Goal: Feedback & Contribution: Leave review/rating

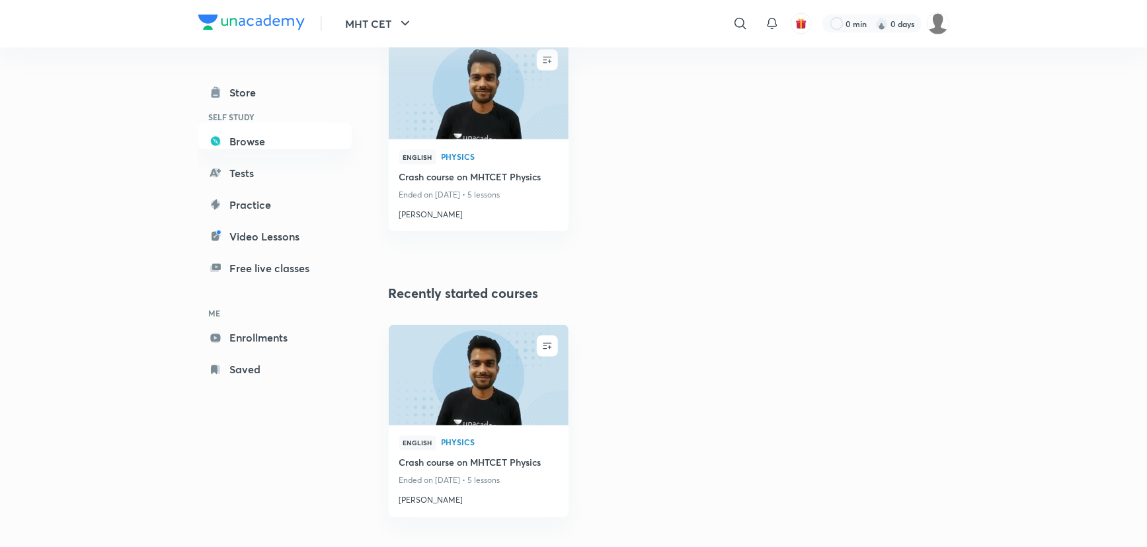
scroll to position [985, 0]
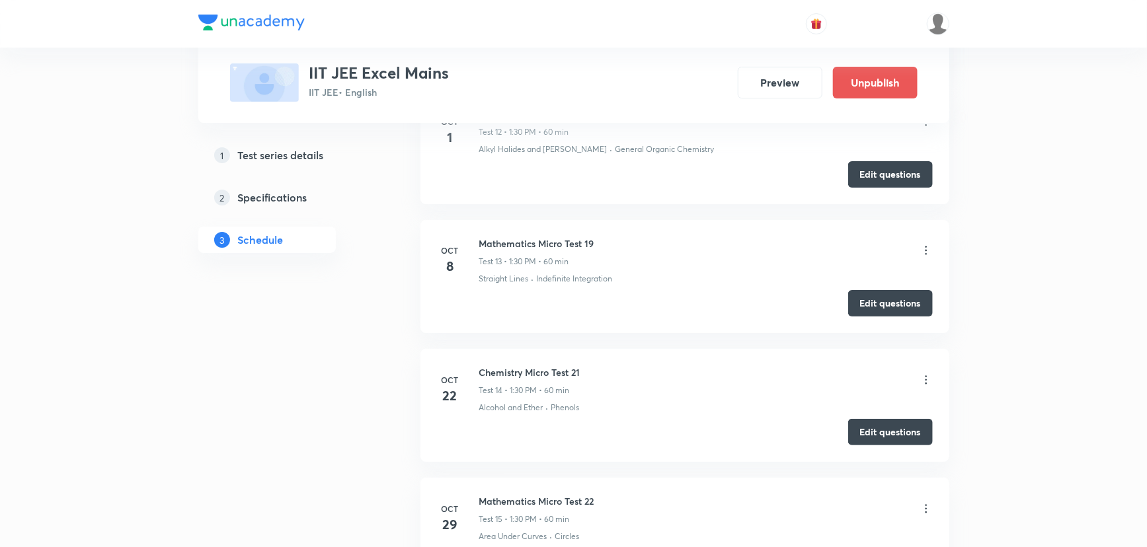
scroll to position [2464, 0]
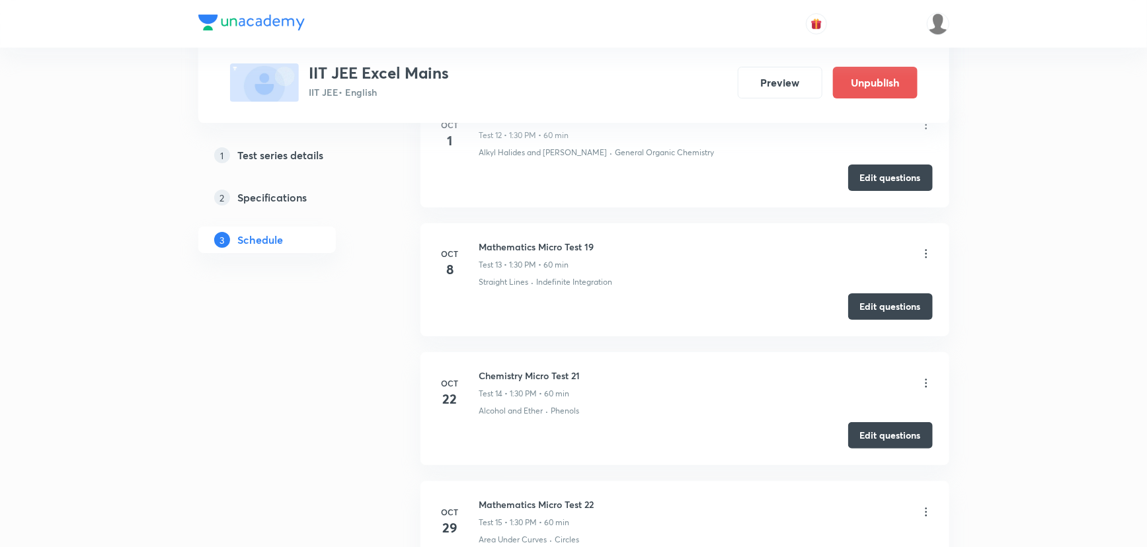
click at [925, 249] on icon at bounding box center [926, 253] width 13 height 13
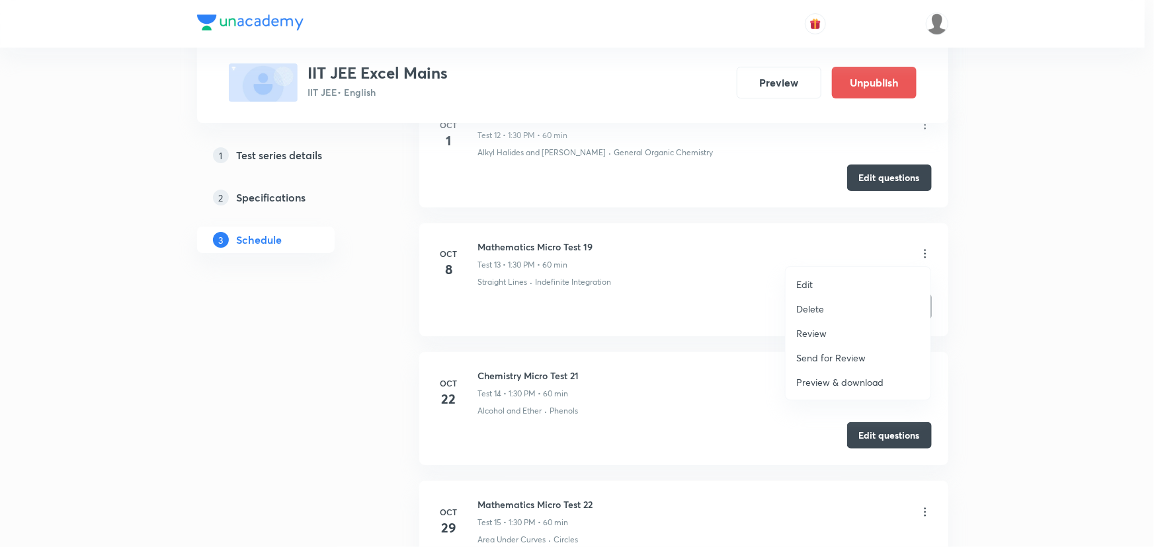
click at [819, 332] on p "Review" at bounding box center [811, 334] width 30 height 14
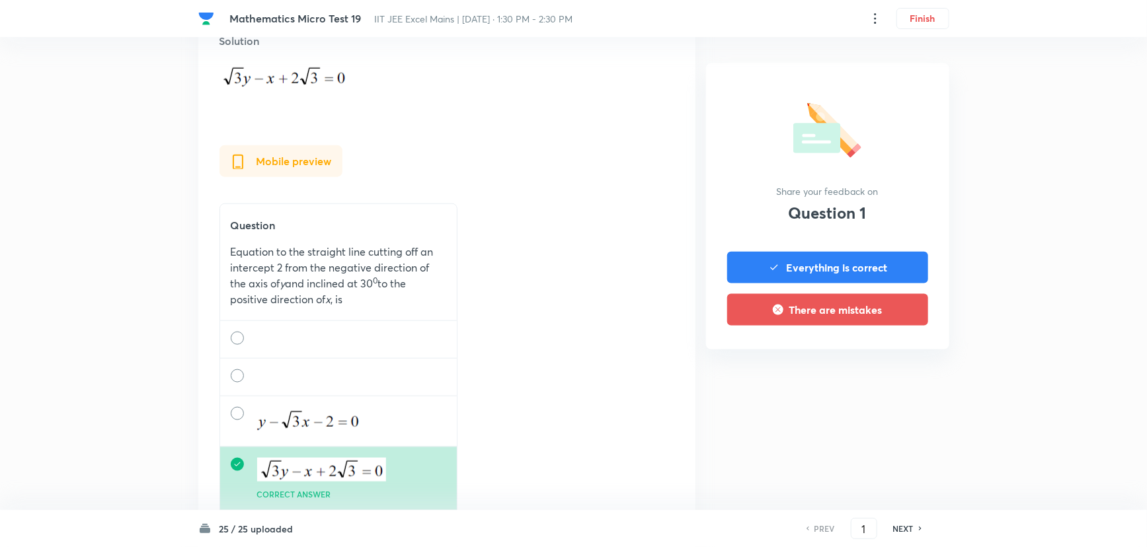
scroll to position [840, 0]
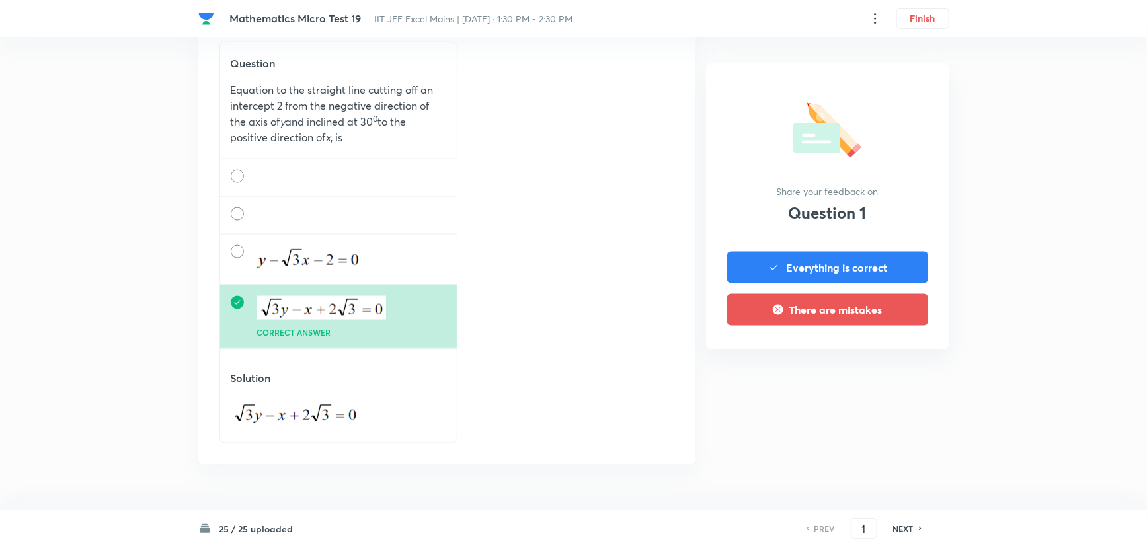
click at [893, 530] on h6 "NEXT" at bounding box center [903, 529] width 20 height 12
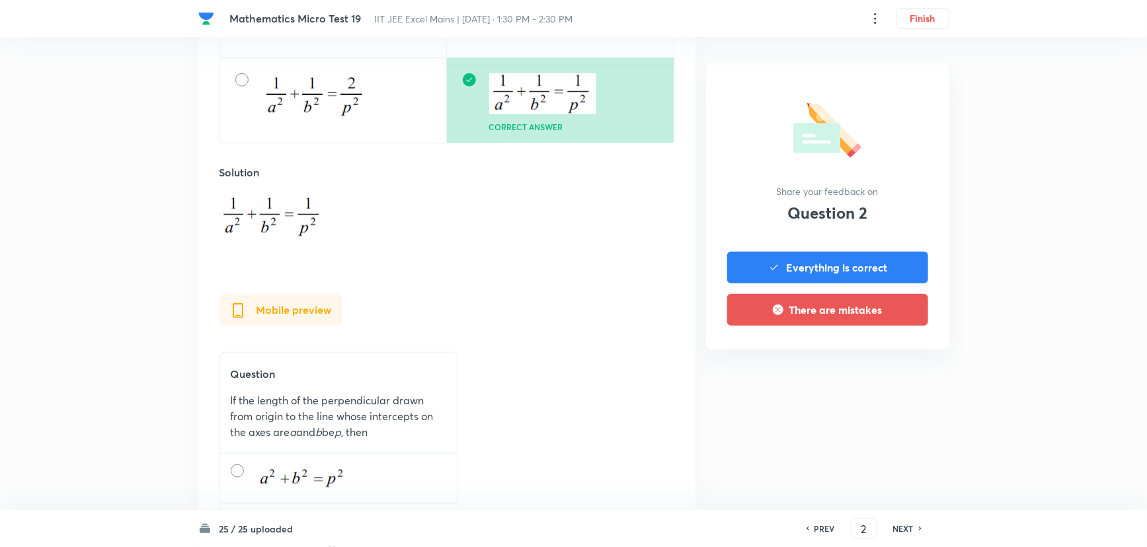
scroll to position [601, 0]
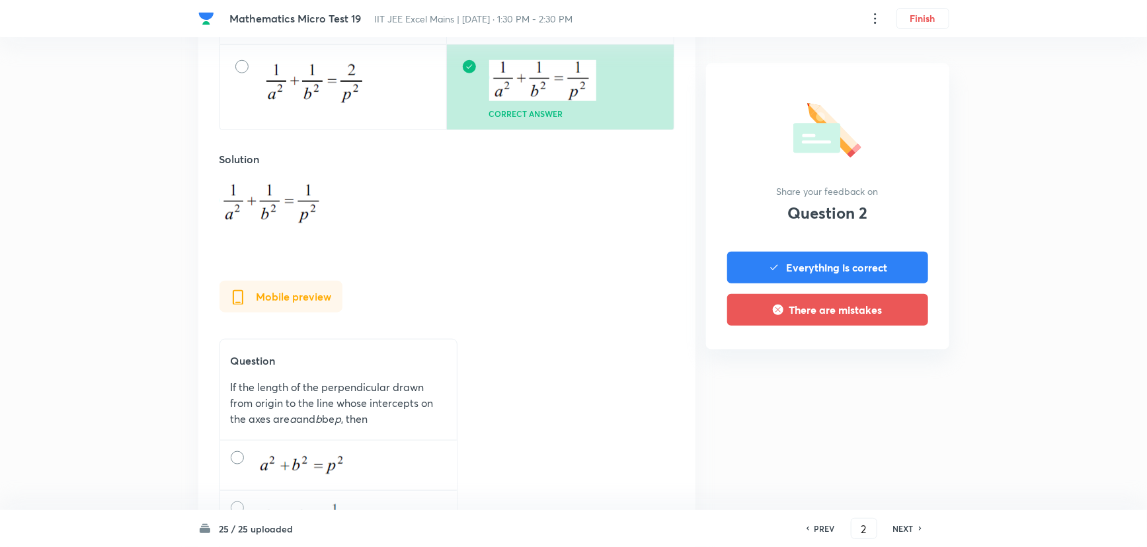
click at [912, 523] on h6 "NEXT" at bounding box center [903, 529] width 20 height 12
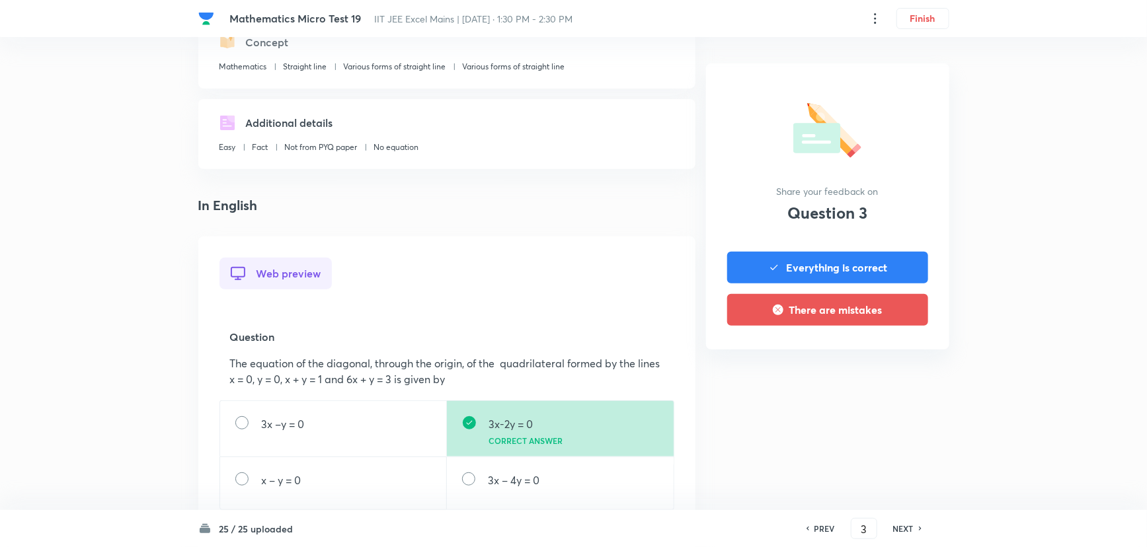
scroll to position [420, 0]
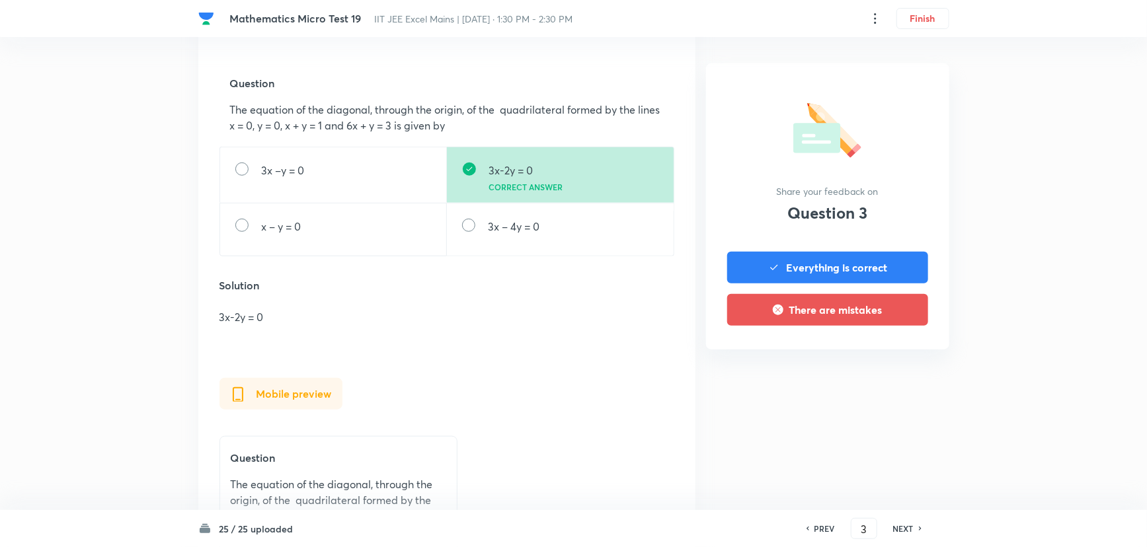
click at [908, 526] on h6 "NEXT" at bounding box center [903, 529] width 20 height 12
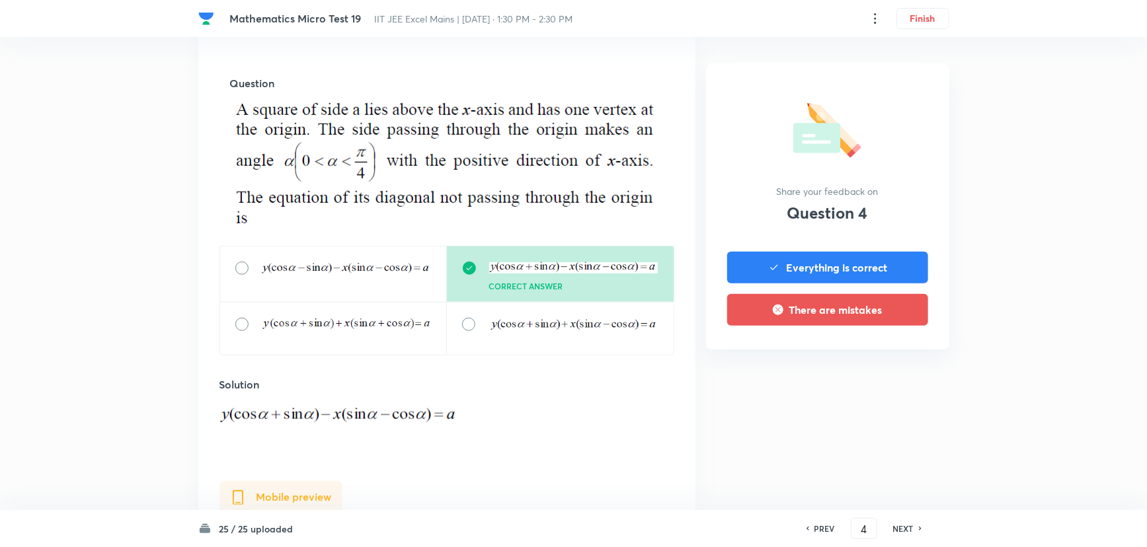
click at [900, 526] on h6 "NEXT" at bounding box center [903, 529] width 20 height 12
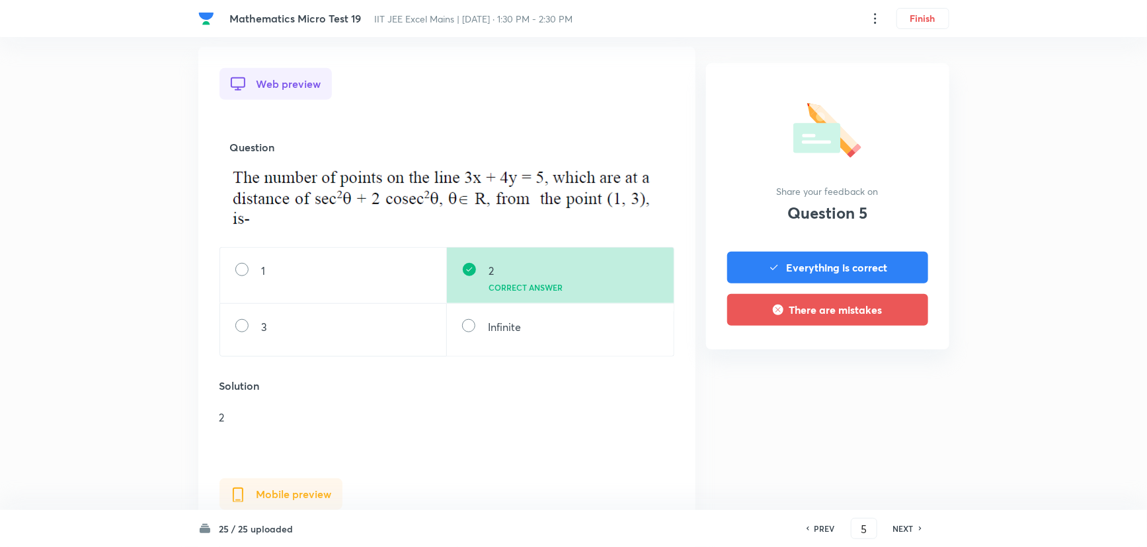
scroll to position [360, 0]
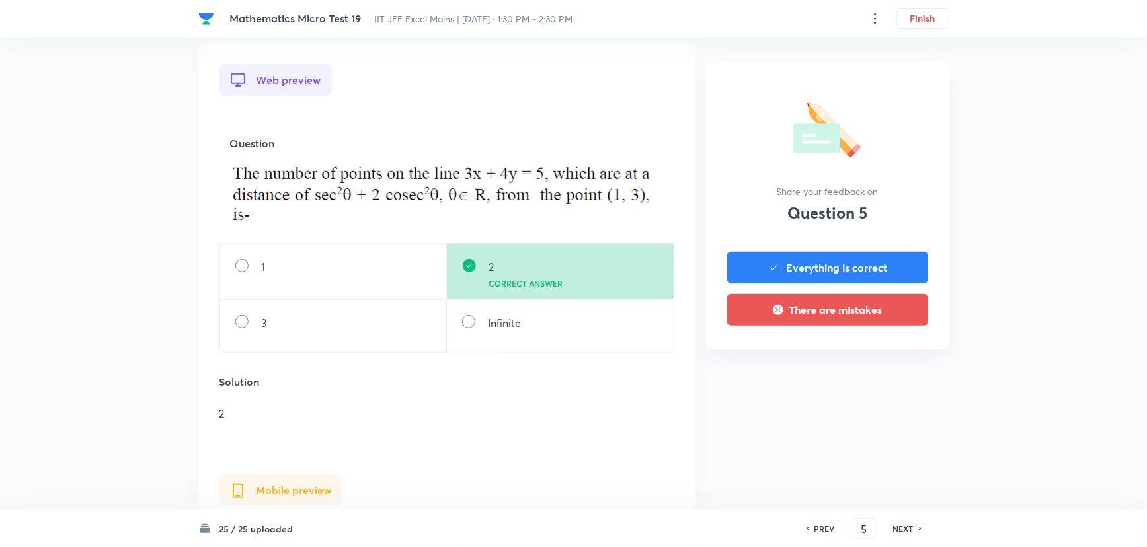
click at [912, 525] on h6 "NEXT" at bounding box center [903, 529] width 20 height 12
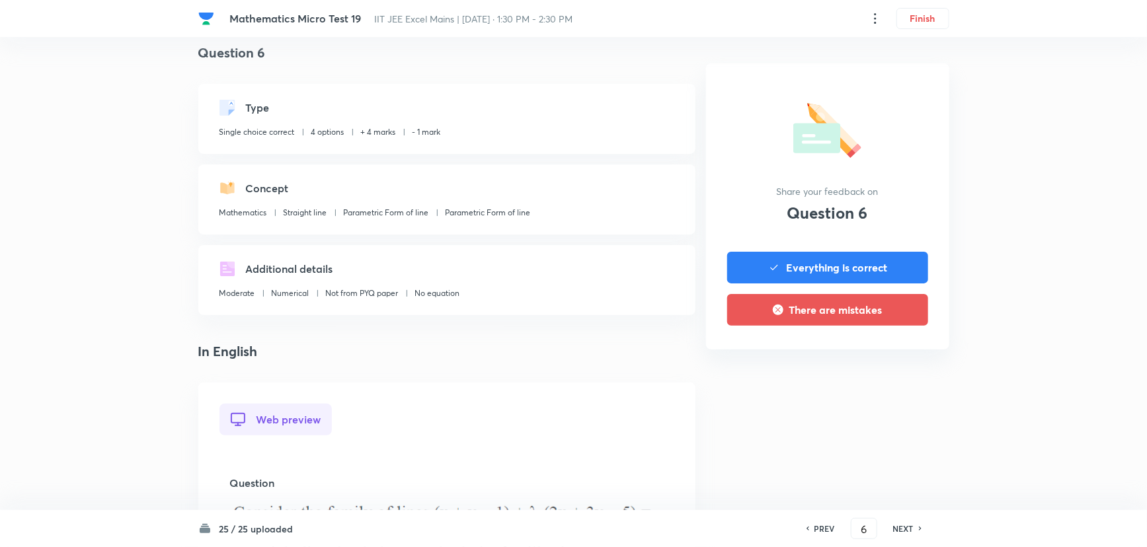
scroll to position [420, 0]
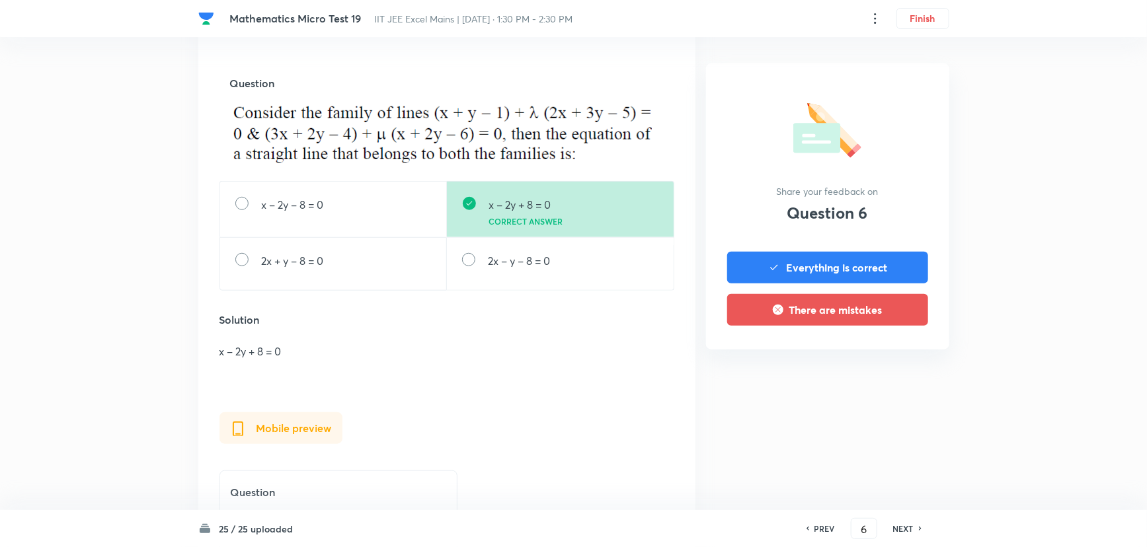
click at [919, 529] on icon at bounding box center [921, 529] width 4 height 7
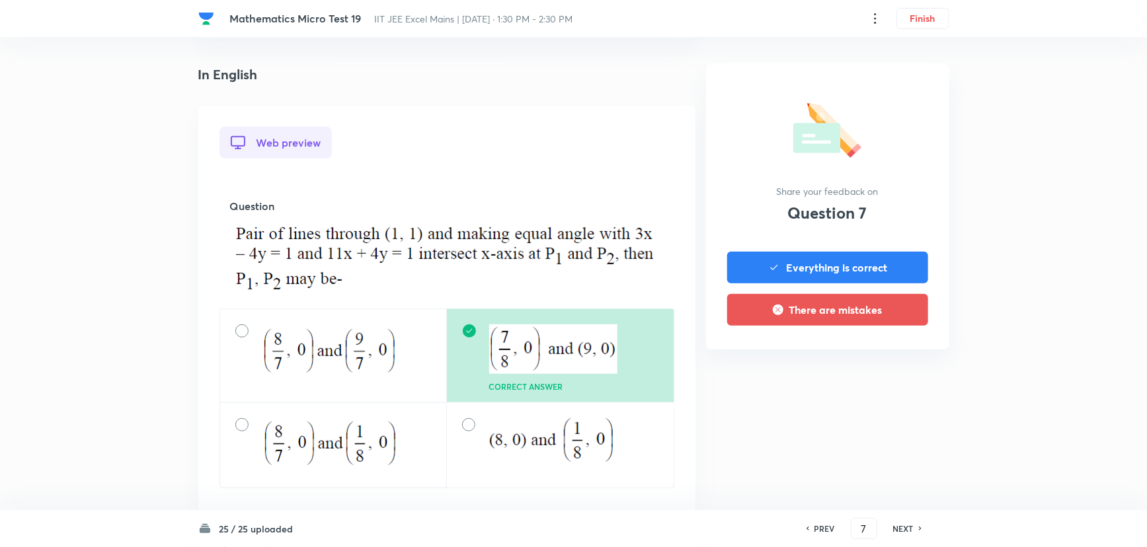
scroll to position [300, 0]
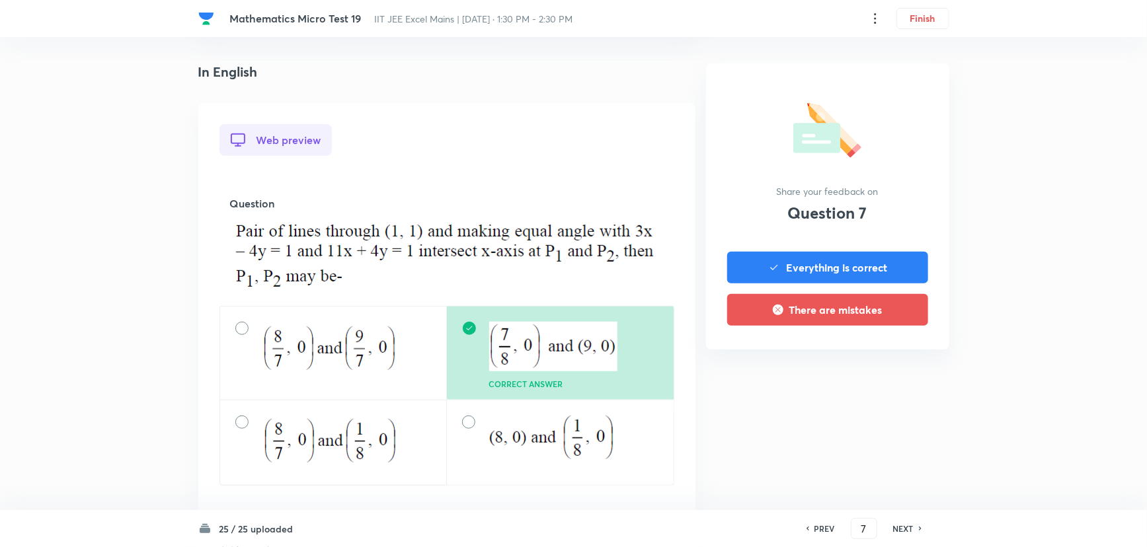
click at [894, 525] on h6 "NEXT" at bounding box center [903, 529] width 20 height 12
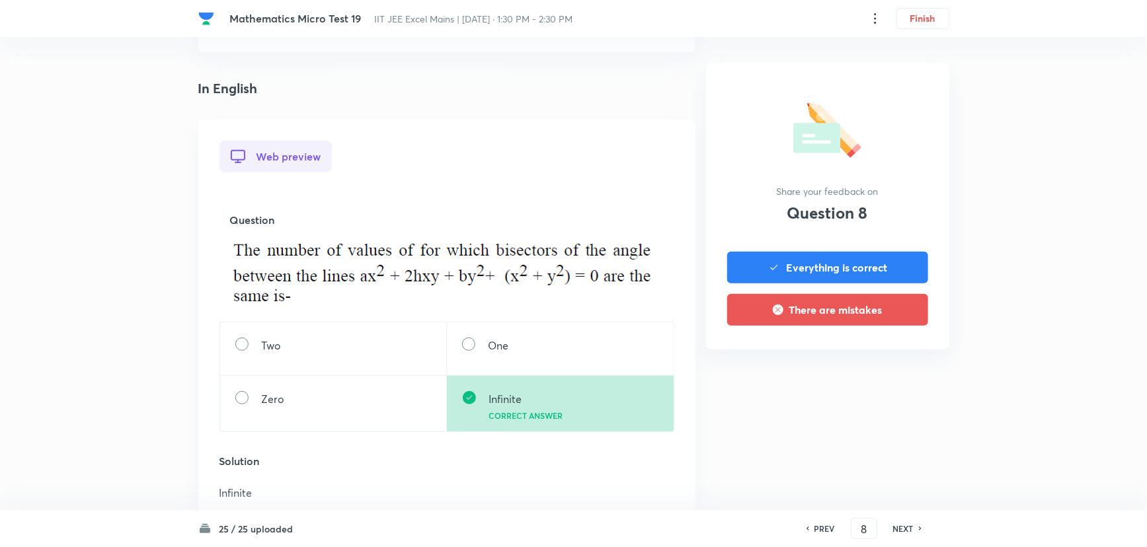
scroll to position [420, 0]
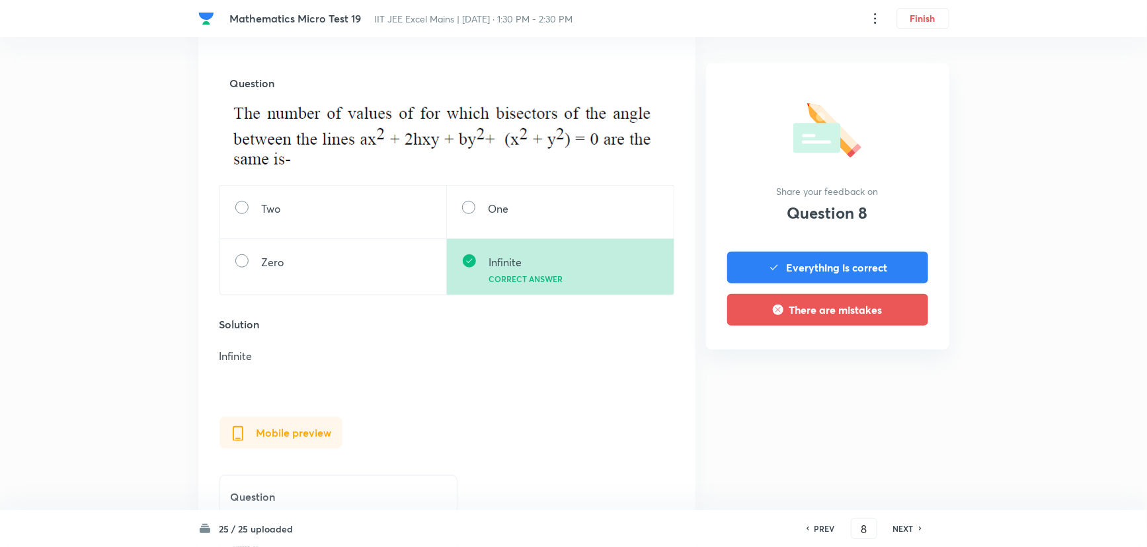
click at [910, 530] on h6 "NEXT" at bounding box center [903, 529] width 20 height 12
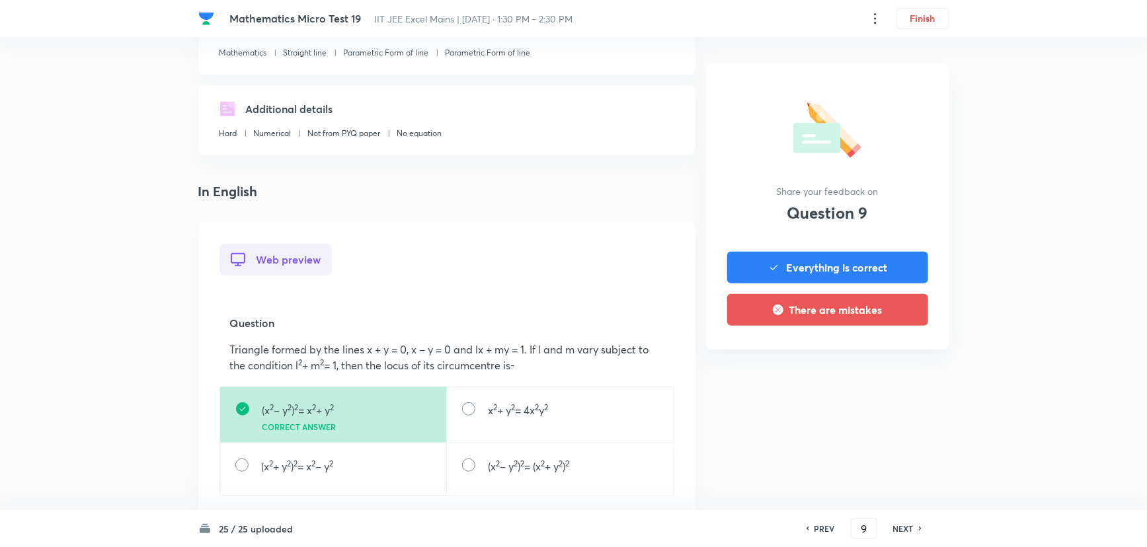
scroll to position [481, 0]
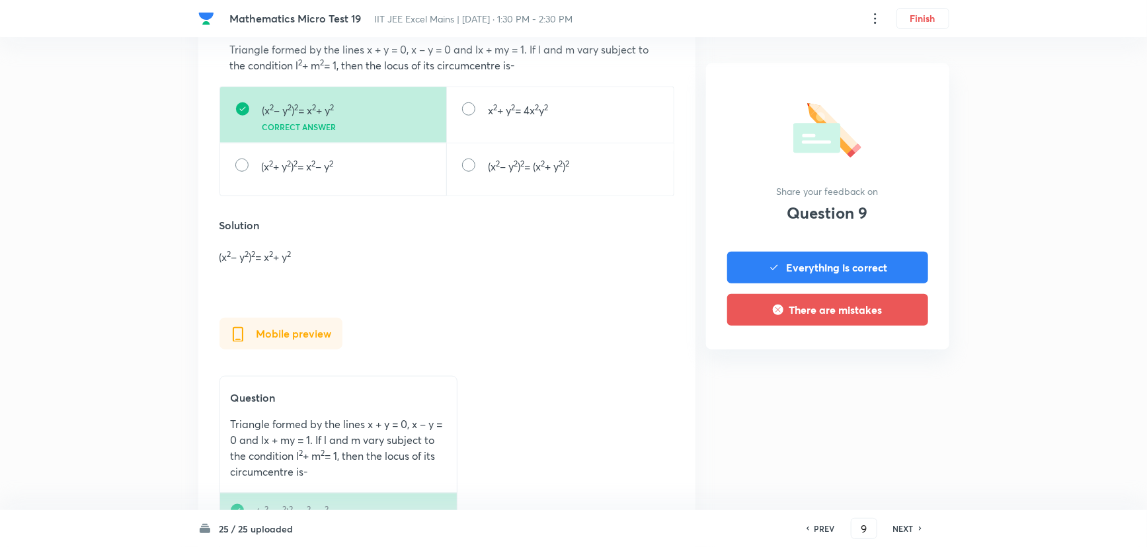
click at [900, 532] on h6 "NEXT" at bounding box center [903, 529] width 20 height 12
type input "10"
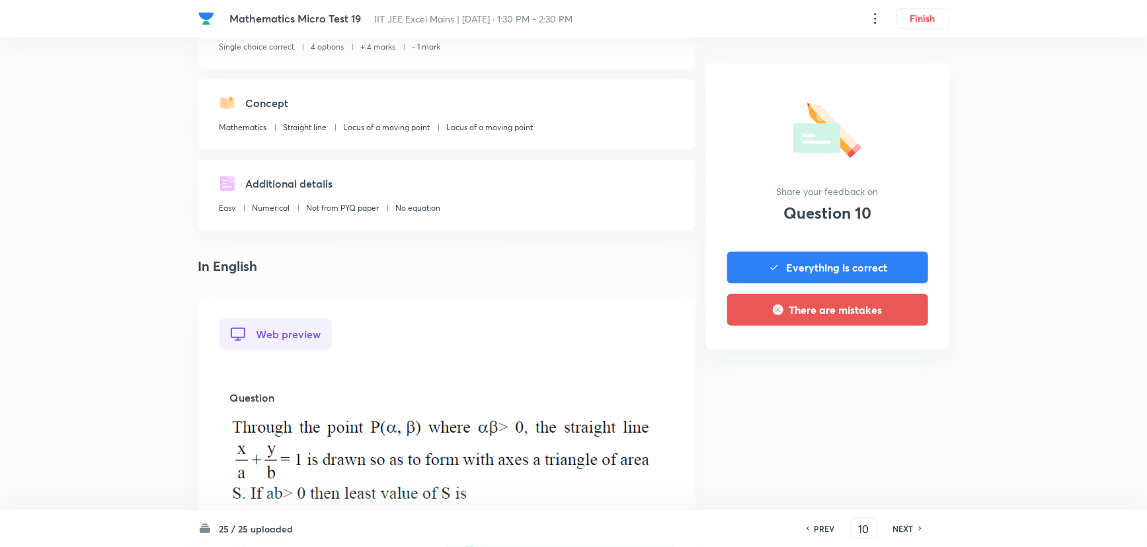
scroll to position [360, 0]
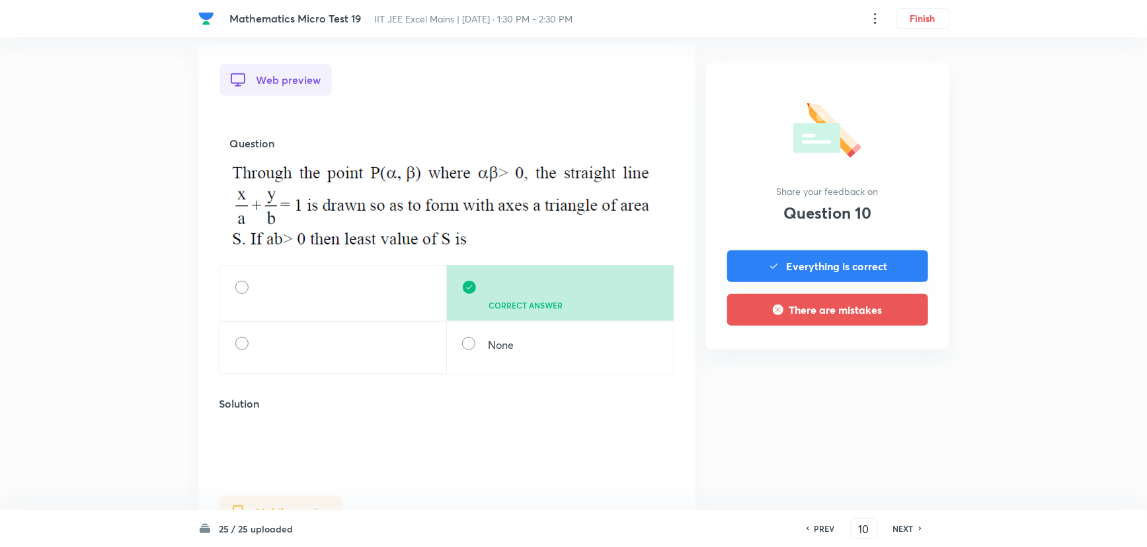
click at [814, 266] on button "Everything is correct" at bounding box center [827, 267] width 201 height 32
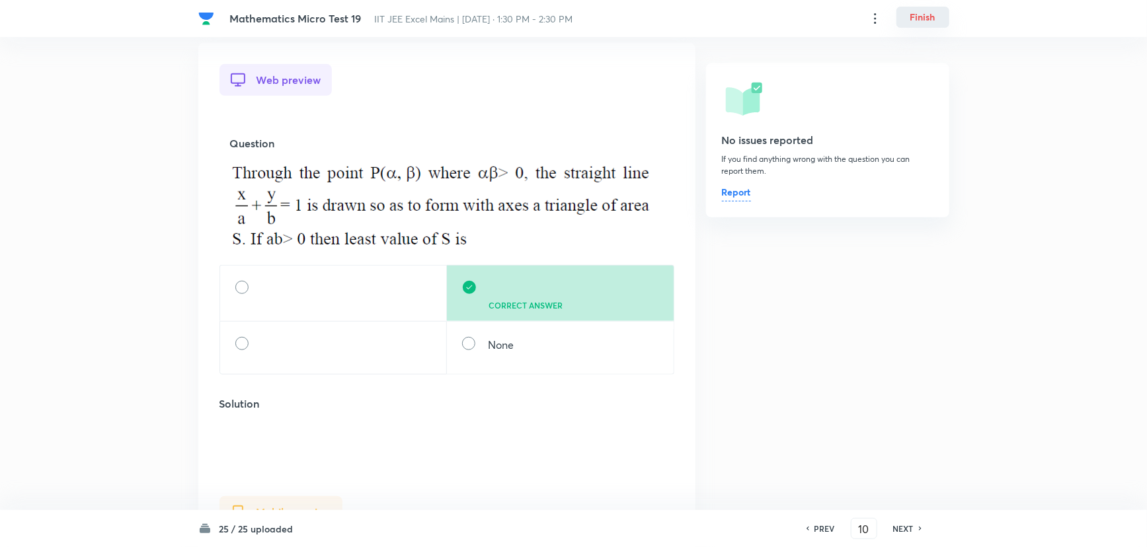
click at [928, 17] on button "Finish" at bounding box center [922, 17] width 53 height 21
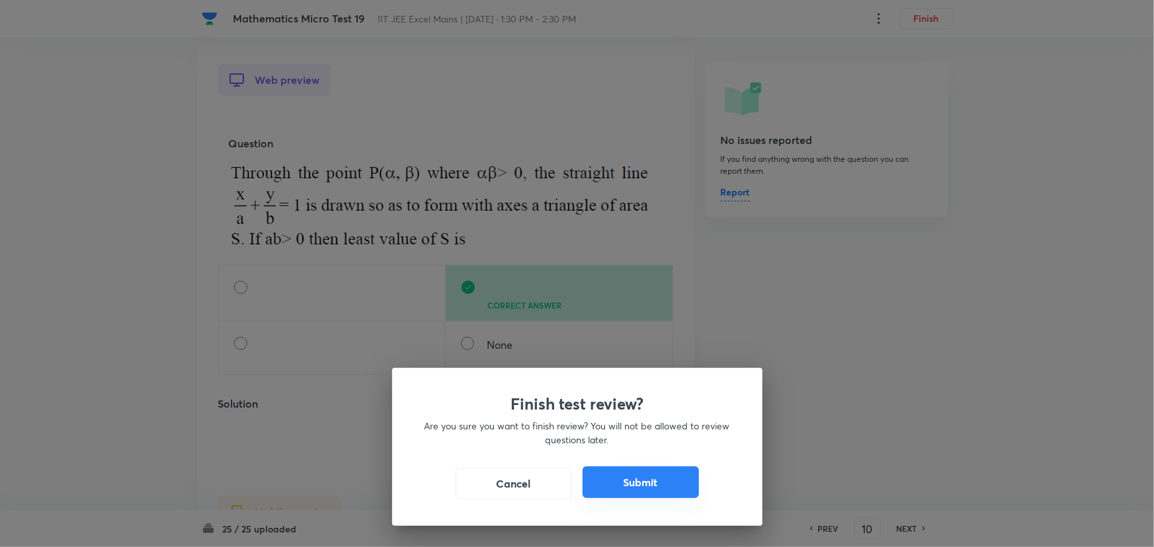
click at [678, 483] on button "Submit" at bounding box center [640, 483] width 116 height 32
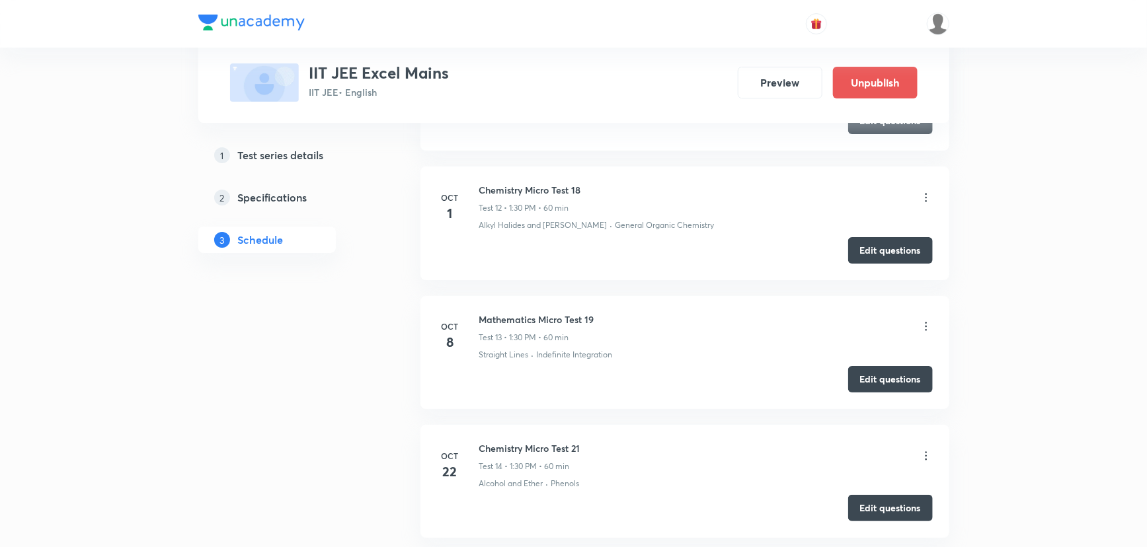
scroll to position [2496, 0]
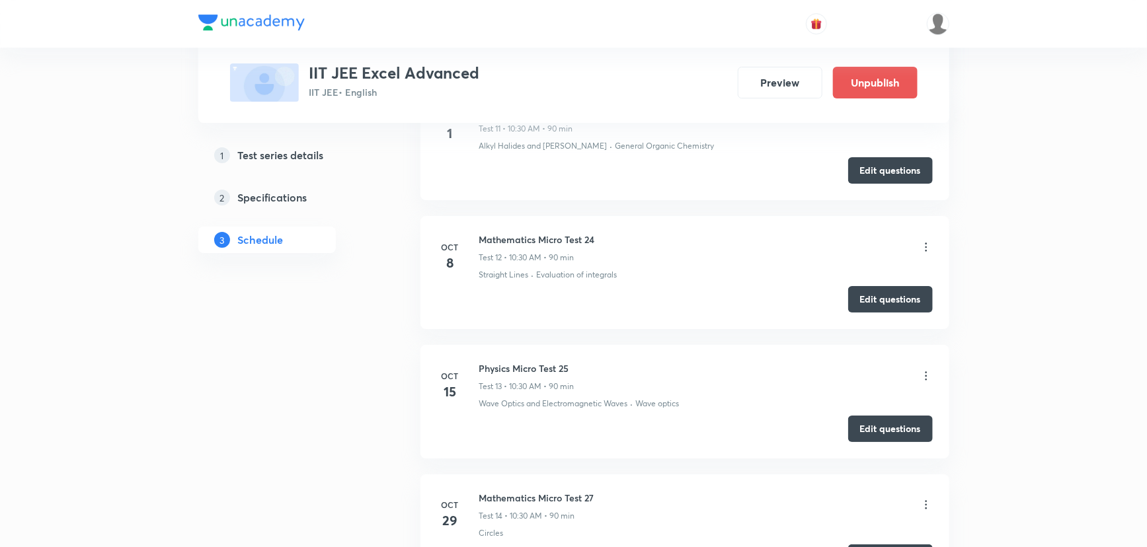
scroll to position [2344, 0]
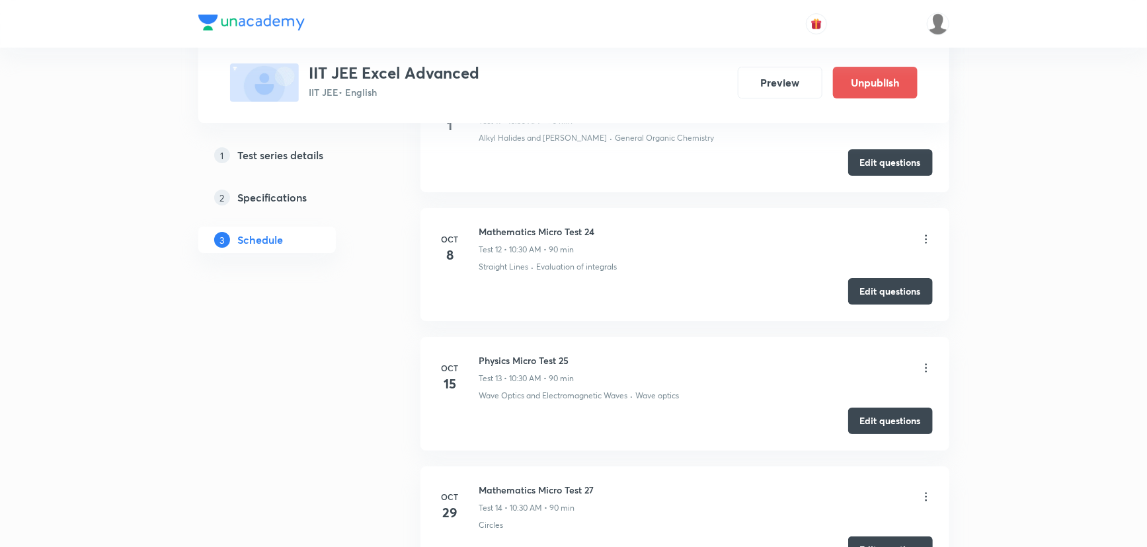
click at [924, 233] on icon at bounding box center [926, 239] width 13 height 13
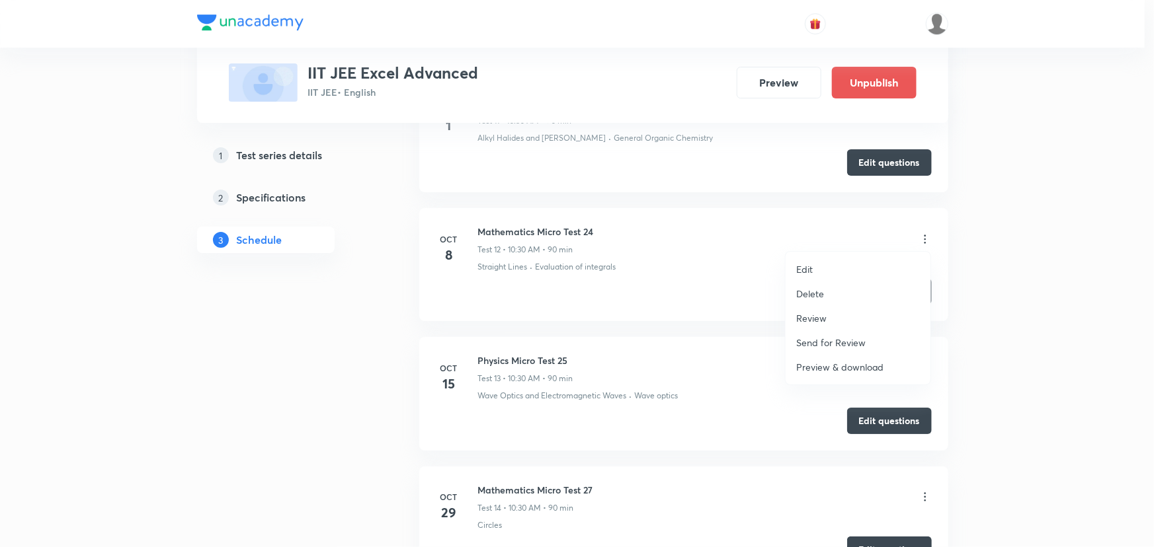
click at [699, 398] on div at bounding box center [577, 273] width 1154 height 547
